Goal: Check status: Check status

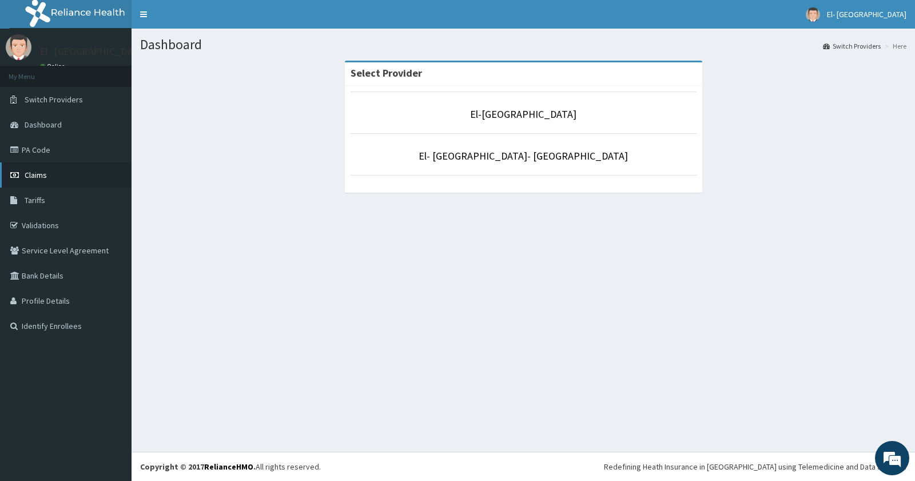
click at [35, 174] on span "Claims" at bounding box center [36, 175] width 22 height 10
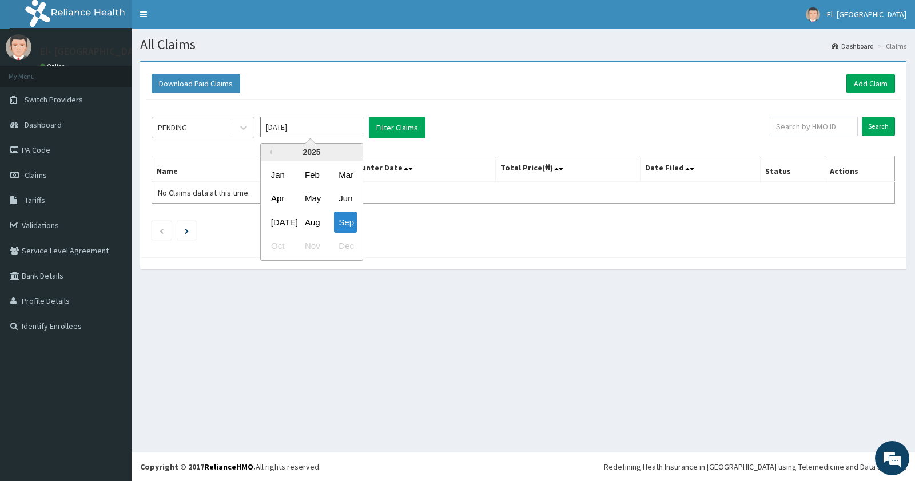
click at [296, 130] on input "[DATE]" at bounding box center [311, 127] width 103 height 21
click at [314, 219] on div "Aug" at bounding box center [311, 222] width 23 height 21
type input "[DATE]"
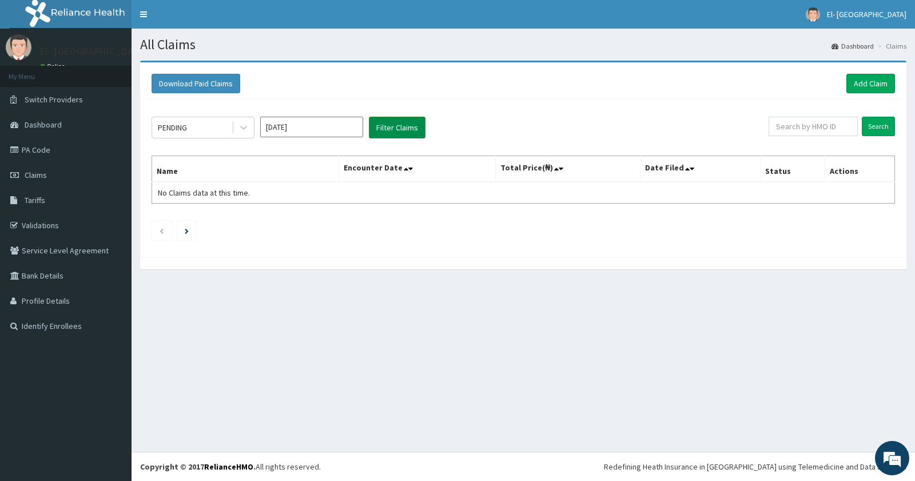
click at [393, 123] on button "Filter Claims" at bounding box center [397, 128] width 57 height 22
click at [396, 124] on button "Filter Claims" at bounding box center [397, 128] width 57 height 22
click at [210, 127] on div "PENDING" at bounding box center [191, 127] width 79 height 18
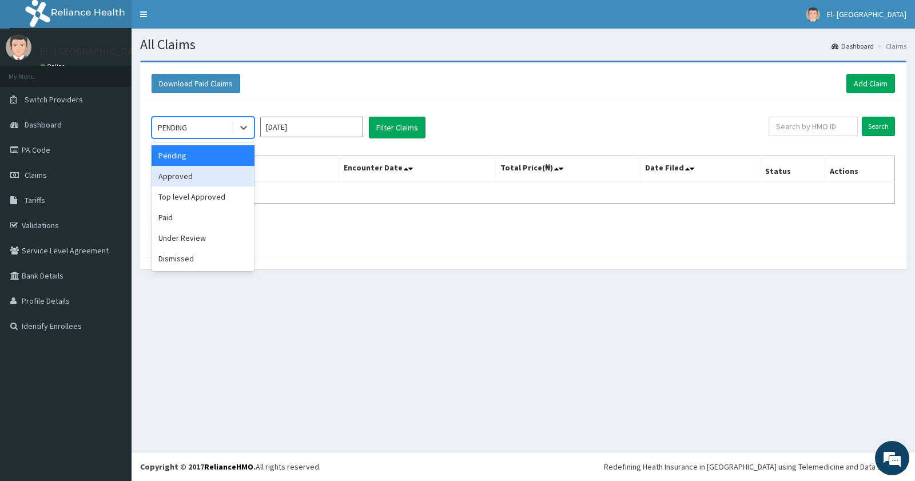
click at [201, 178] on div "Approved" at bounding box center [202, 176] width 103 height 21
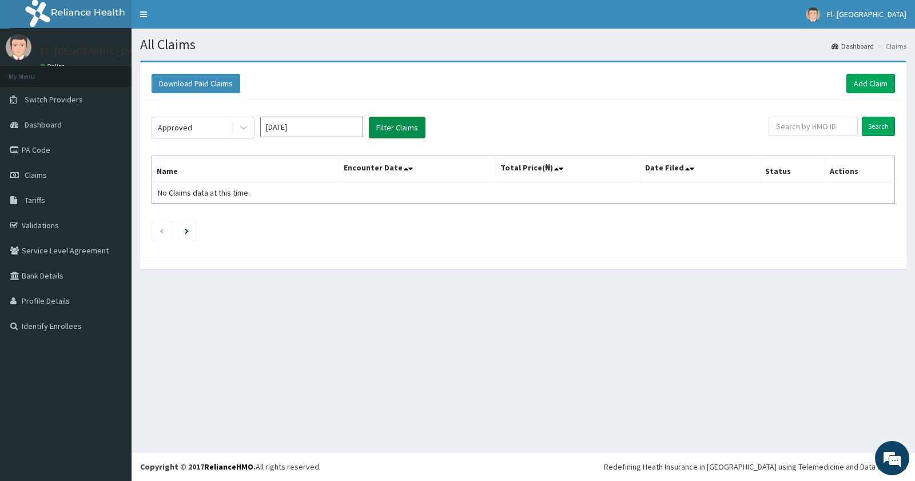
click at [403, 123] on button "Filter Claims" at bounding box center [397, 128] width 57 height 22
